Goal: Transaction & Acquisition: Purchase product/service

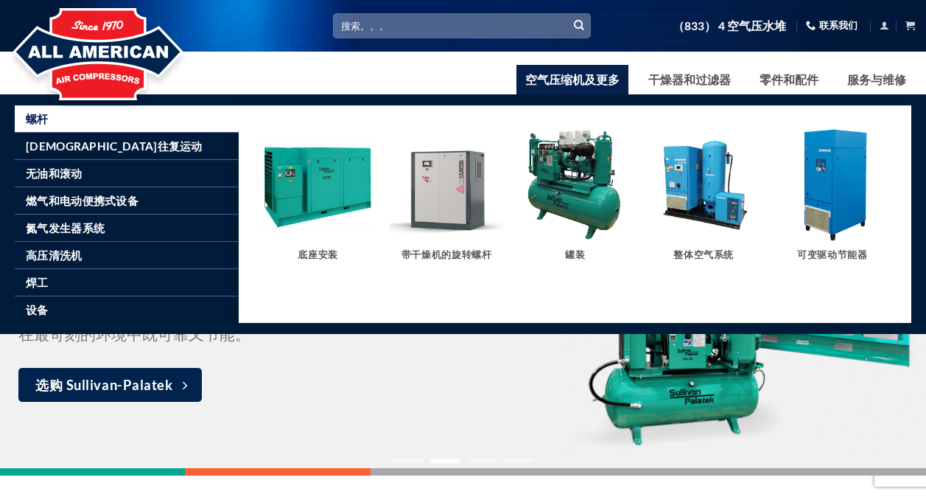
click at [819, 206] on img "访问产品类别可变驱动节能器" at bounding box center [832, 184] width 114 height 114
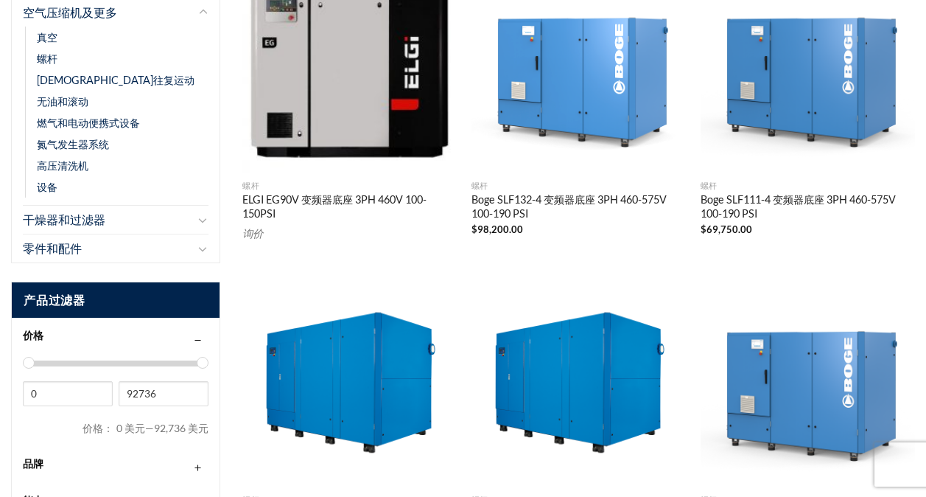
scroll to position [295, 0]
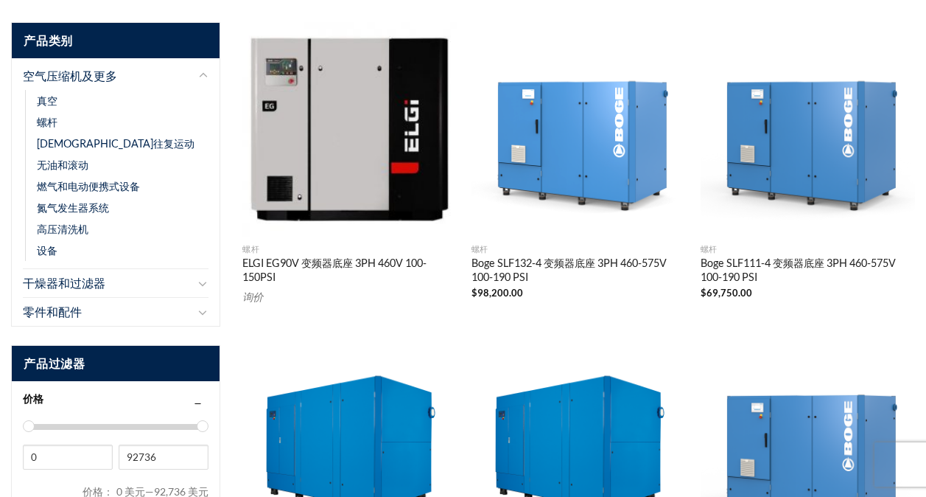
click at [601, 168] on img "Boge SLF132-4 VFD Base 3PH 460-575V 100-190 PSI" at bounding box center [579, 129] width 214 height 214
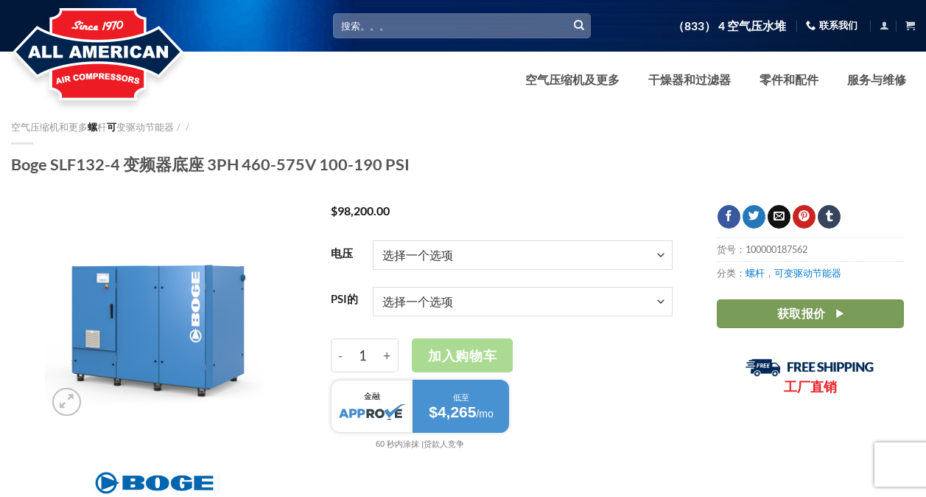
click at [587, 259] on select "选择一个选项 3/60/460伏 3/60/575伏" at bounding box center [523, 254] width 300 height 29
